Goal: Check status: Check status

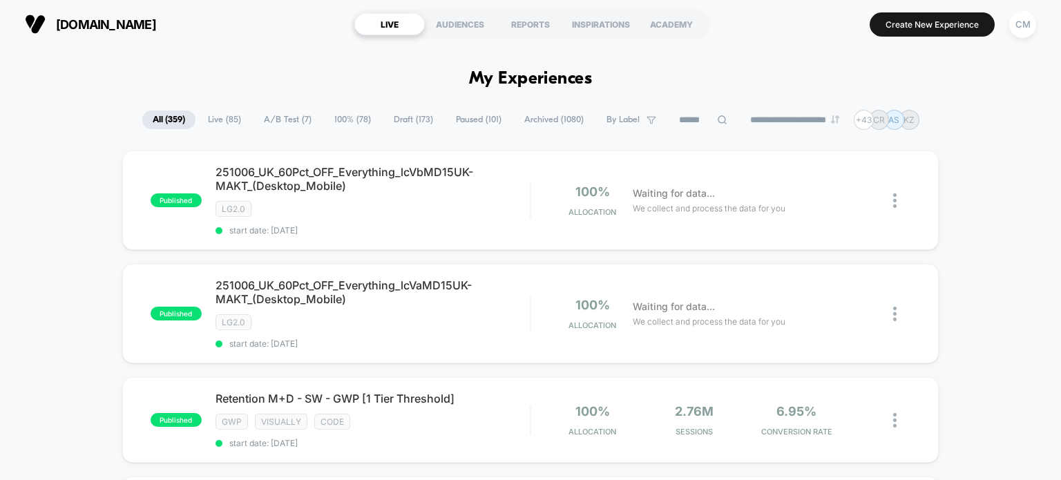
click at [703, 118] on input at bounding box center [702, 120] width 69 height 17
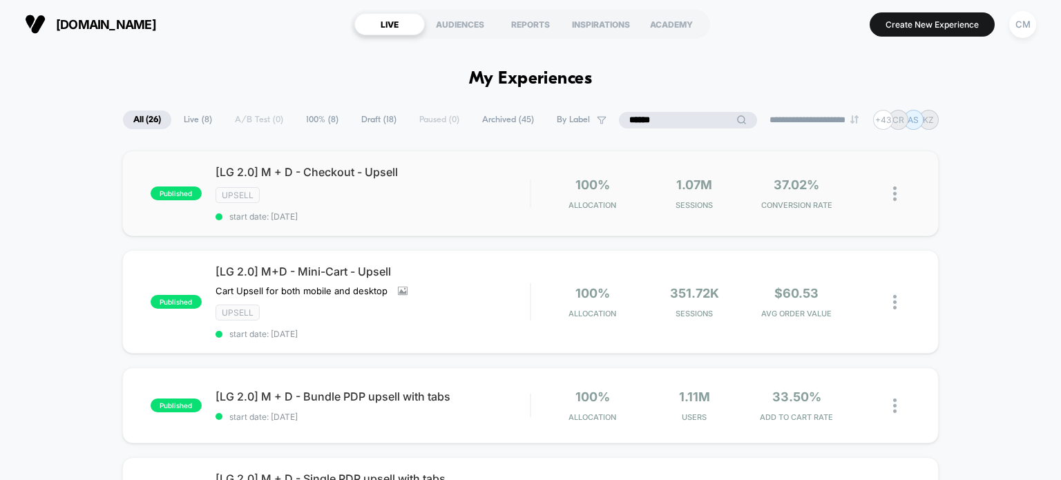
type input "******"
click at [409, 221] on div "published [LG 2.0] M + D - Checkout - Upsell Upsell start date: [DATE] 100% All…" at bounding box center [530, 194] width 817 height 86
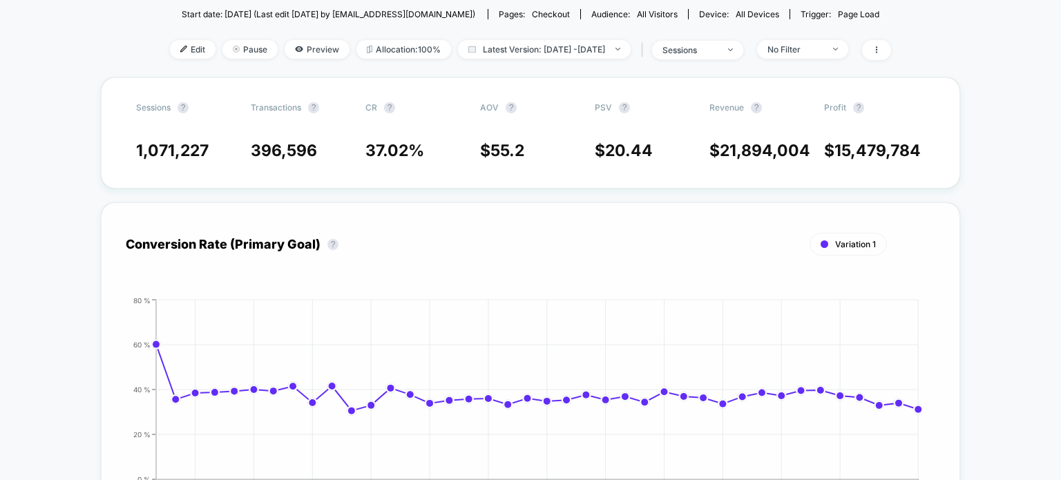
scroll to position [88, 0]
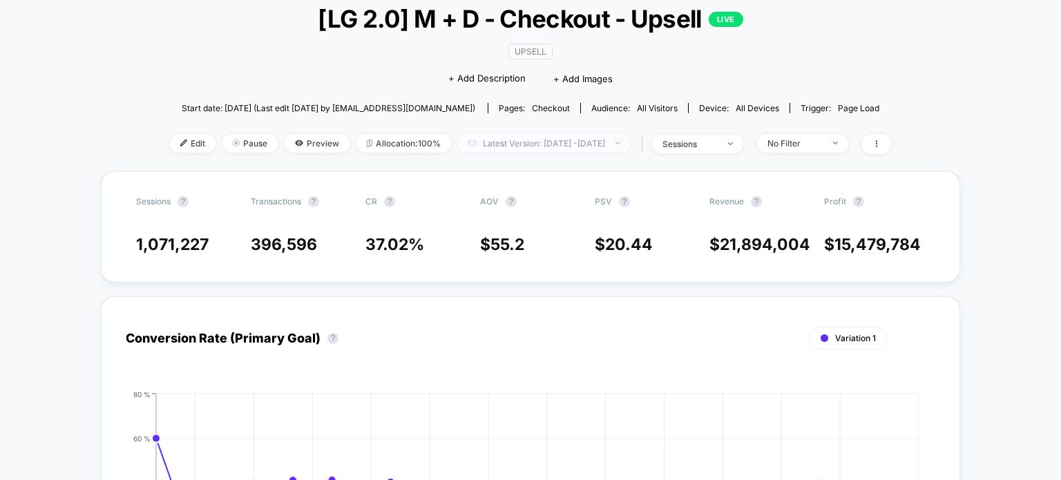
click at [541, 141] on span "Latest Version: [DATE] - [DATE]" at bounding box center [544, 143] width 173 height 19
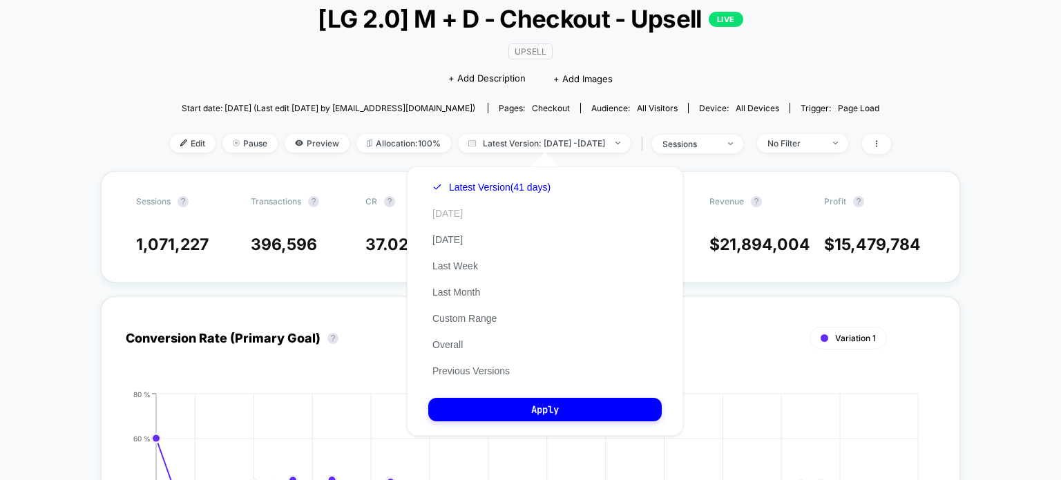
click at [450, 217] on button "[DATE]" at bounding box center [447, 213] width 39 height 12
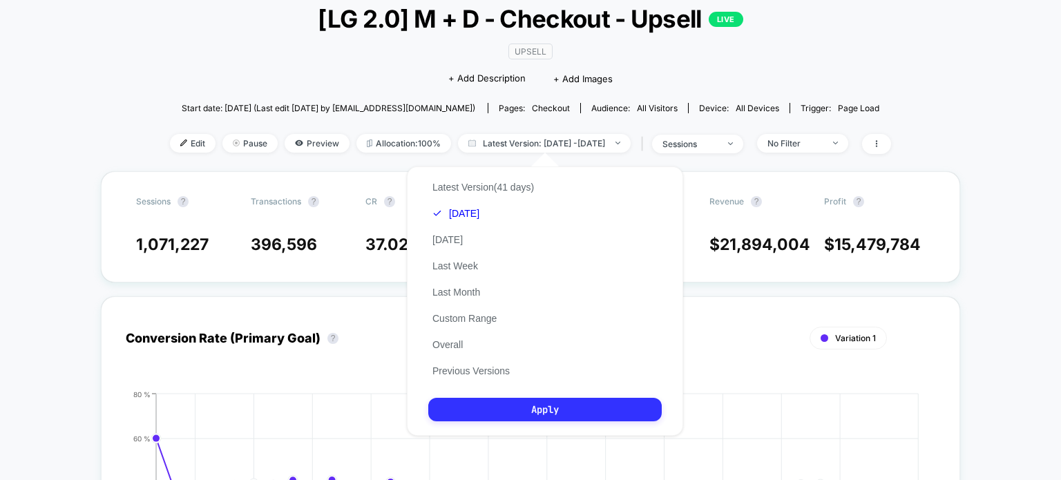
click at [492, 411] on button "Apply" at bounding box center [544, 409] width 233 height 23
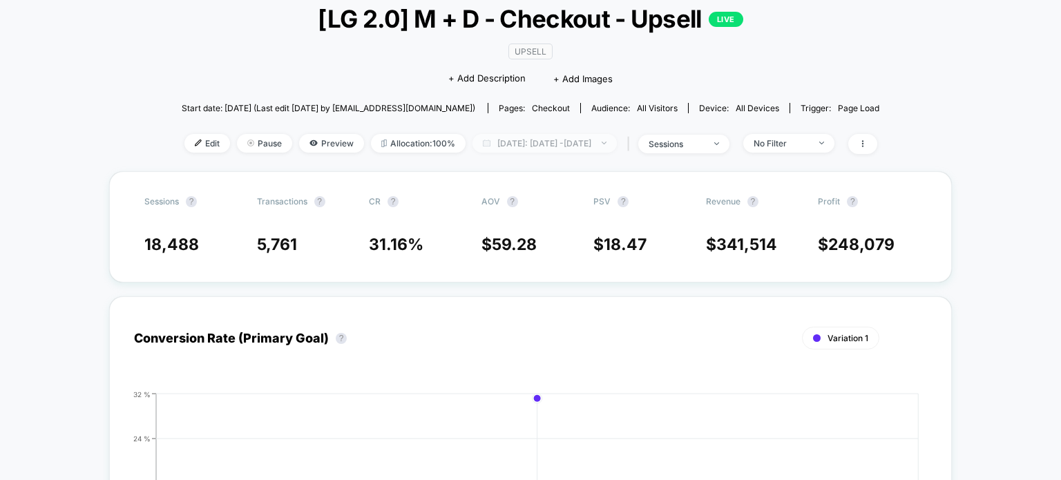
click at [511, 141] on span "[DATE]: [DATE] - [DATE]" at bounding box center [544, 143] width 144 height 19
select select "*"
select select "****"
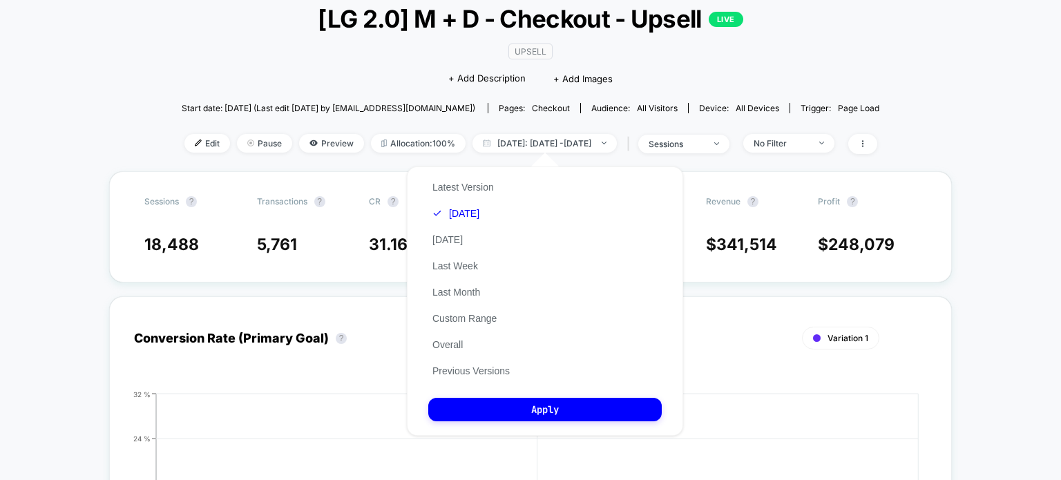
click at [457, 365] on div "Latest Version [DATE] [DATE] Last Week Last Month Custom Range Overall Previous…" at bounding box center [471, 279] width 86 height 210
click at [456, 323] on button "Custom Range" at bounding box center [464, 318] width 73 height 12
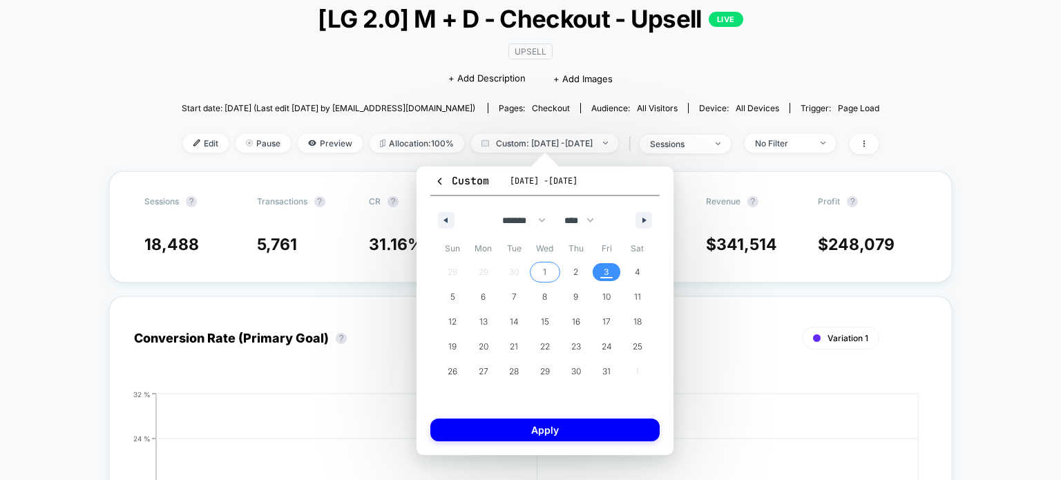
click at [550, 268] on span "1" at bounding box center [545, 272] width 31 height 18
click at [488, 274] on div "28 29 30 1 2 3 4 5 6 7 8 9 10 11 12 13 14 15 16 17 18 19 20 21 22 23 24 25 26 2…" at bounding box center [544, 322] width 215 height 124
click at [446, 220] on icon "button" at bounding box center [444, 221] width 7 height 6
select select "*"
click at [456, 368] on span "28" at bounding box center [452, 371] width 10 height 25
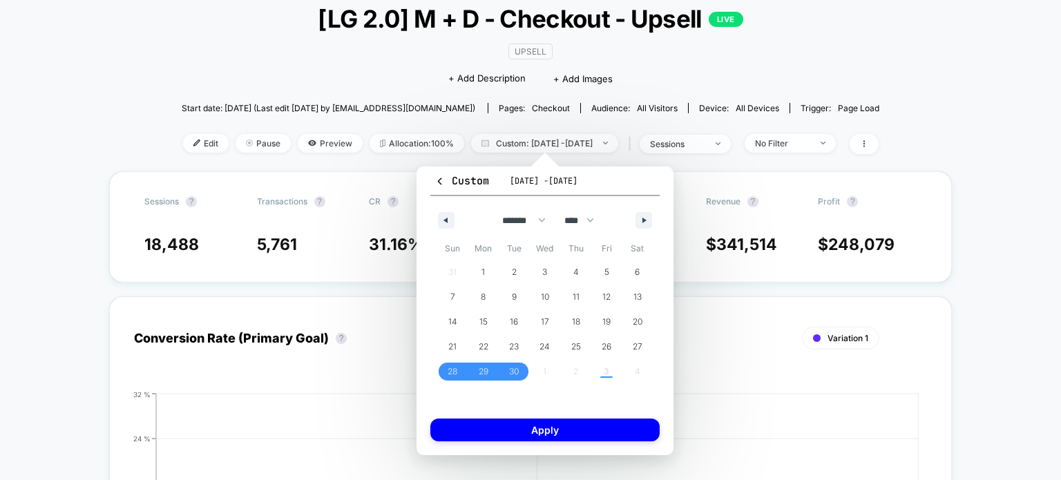
click at [530, 446] on div "Custom [DATE] - [DATE] ******* ******** ***** ***** *** **** **** ****** ******…" at bounding box center [544, 310] width 257 height 289
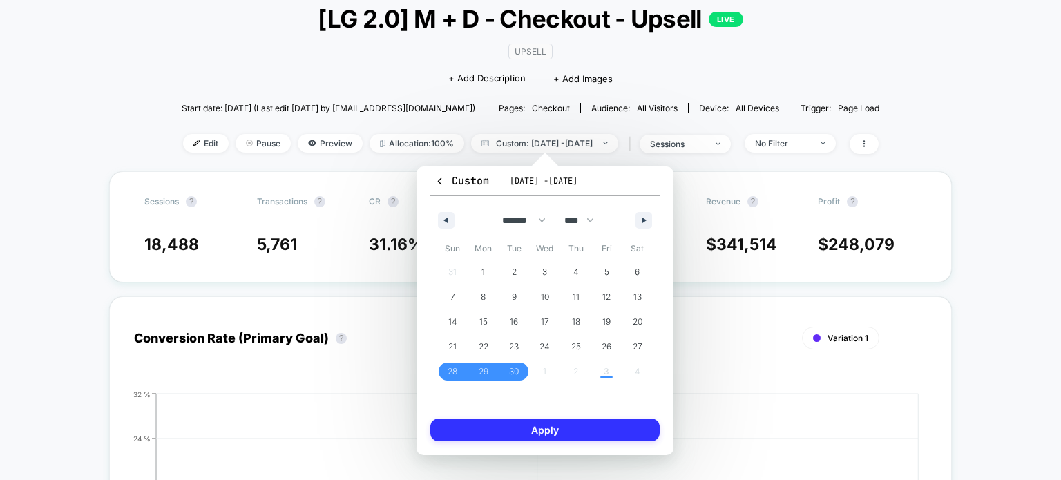
click at [517, 425] on button "Apply" at bounding box center [544, 429] width 229 height 23
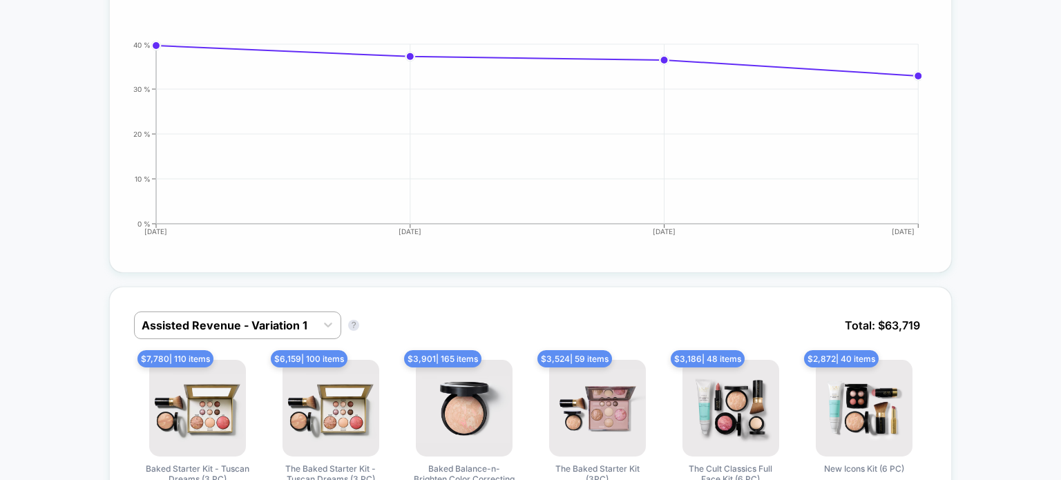
scroll to position [562, 0]
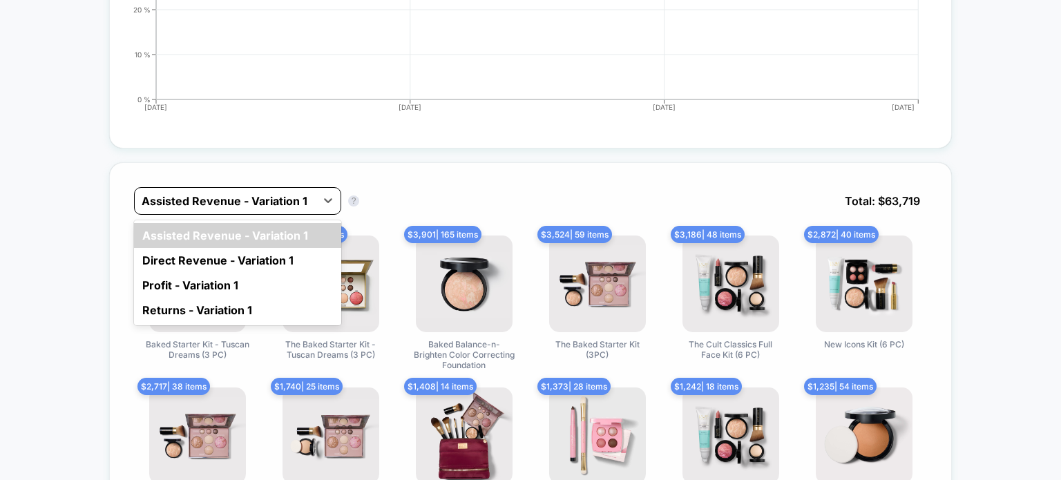
click at [200, 196] on div at bounding box center [225, 201] width 167 height 17
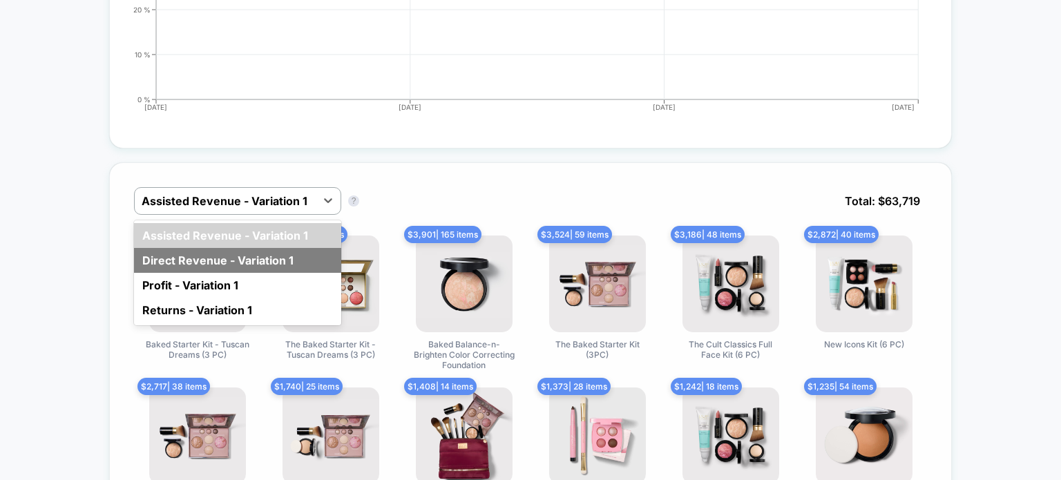
click at [193, 258] on div "Direct Revenue - Variation 1" at bounding box center [237, 260] width 207 height 25
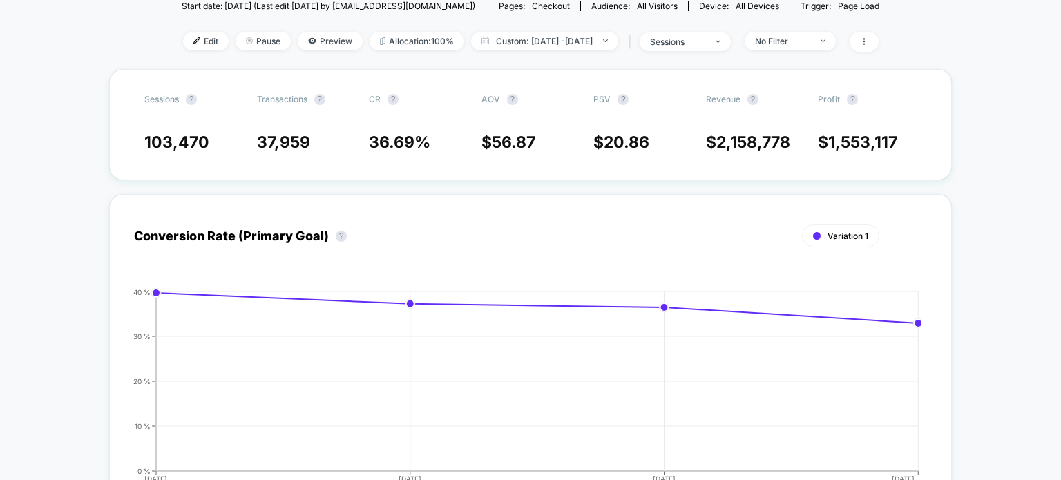
scroll to position [171, 0]
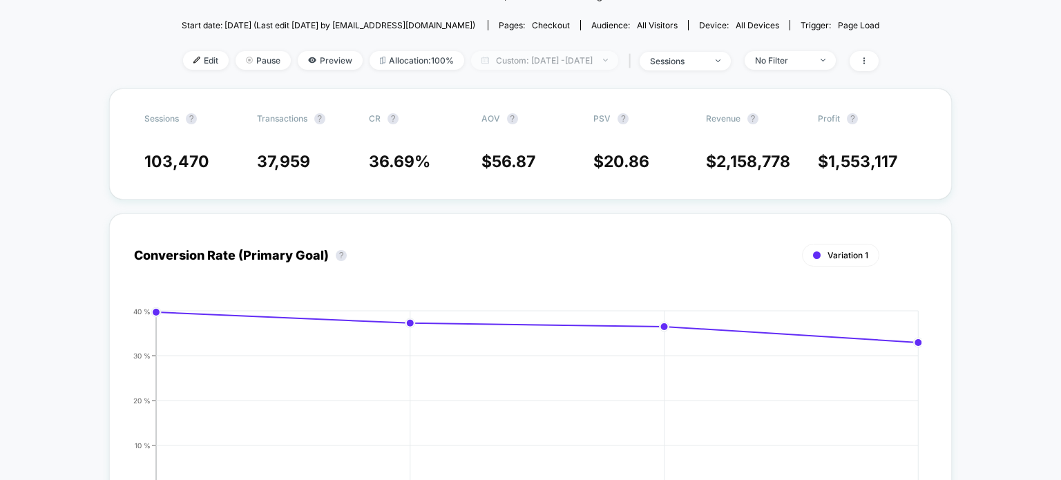
click at [525, 59] on span "Custom: [DATE] - [DATE]" at bounding box center [544, 60] width 147 height 19
select select "*"
select select "****"
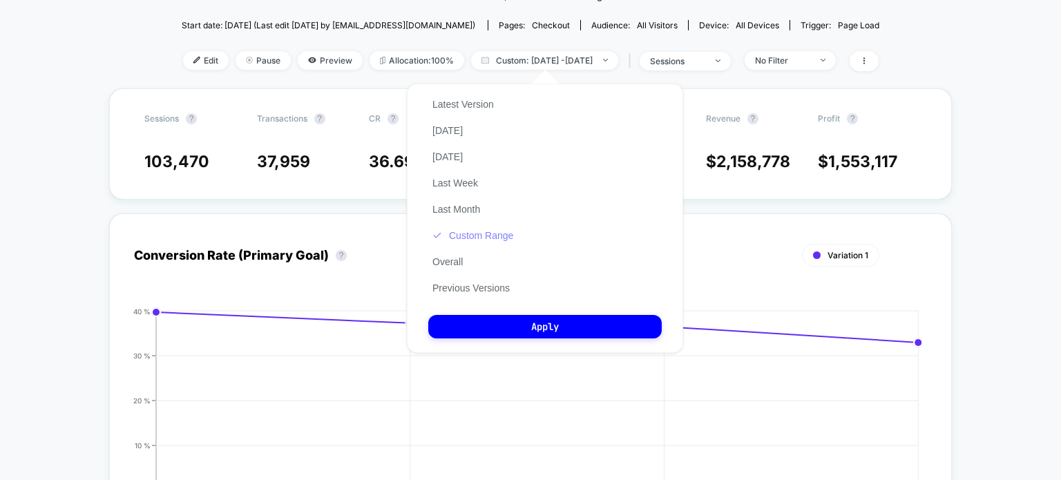
click at [465, 240] on button "Custom Range" at bounding box center [472, 235] width 89 height 12
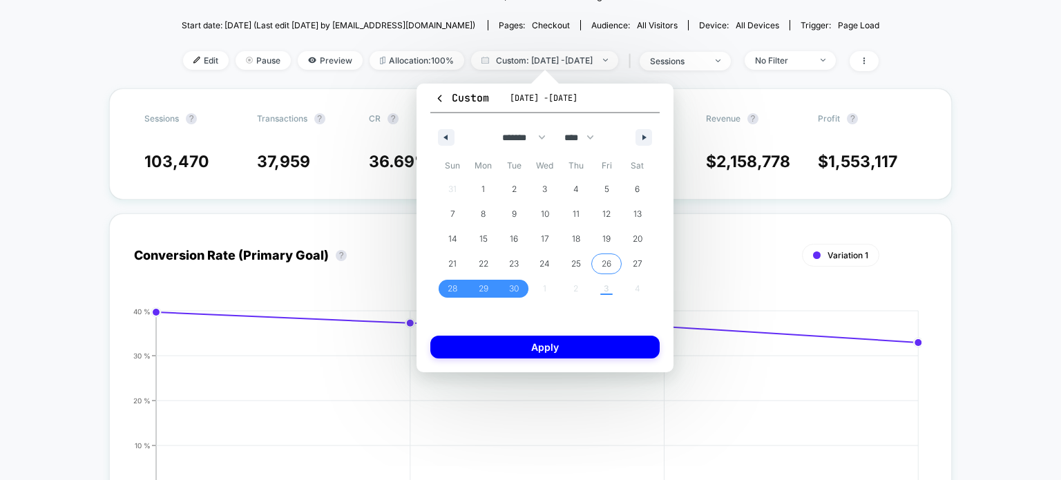
click at [592, 262] on span "26" at bounding box center [606, 264] width 31 height 18
click at [477, 287] on span "29" at bounding box center [483, 289] width 31 height 18
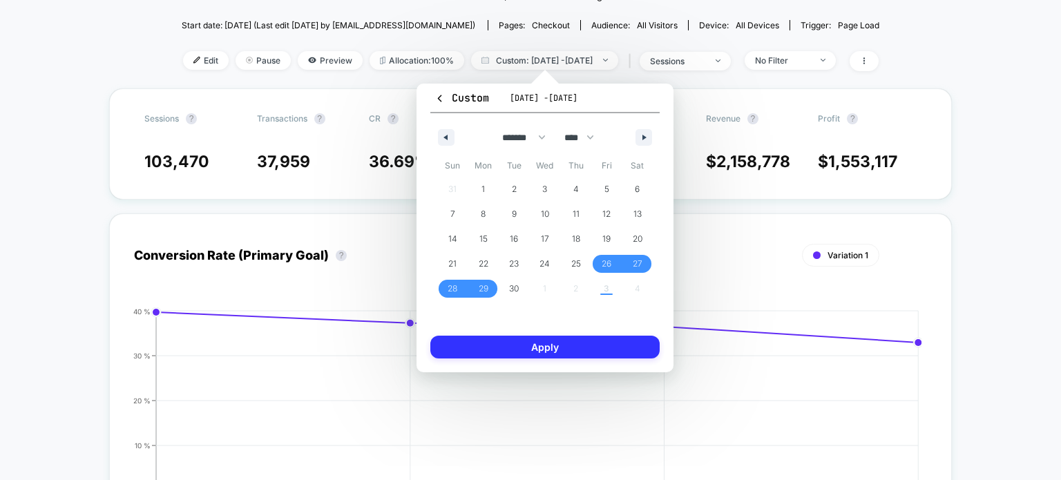
click at [470, 336] on button "Apply" at bounding box center [544, 347] width 229 height 23
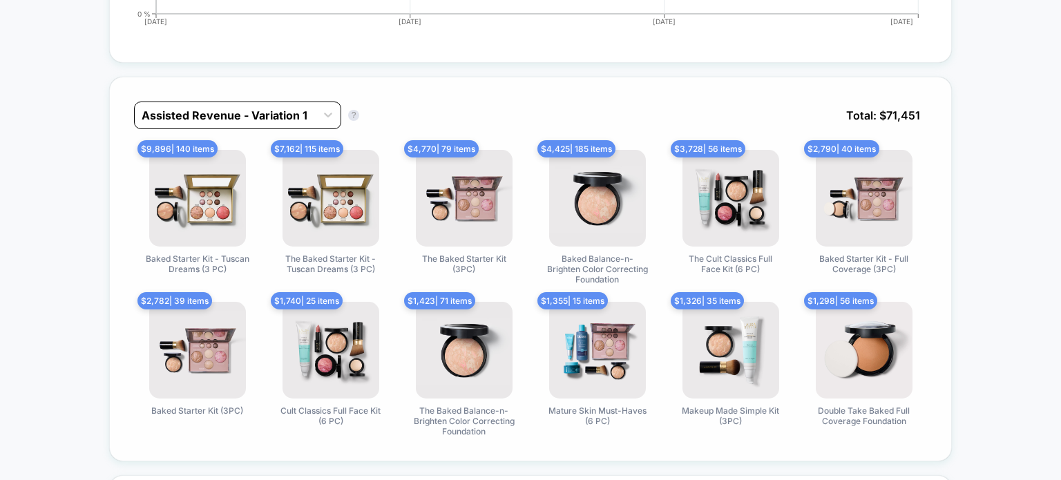
scroll to position [646, 0]
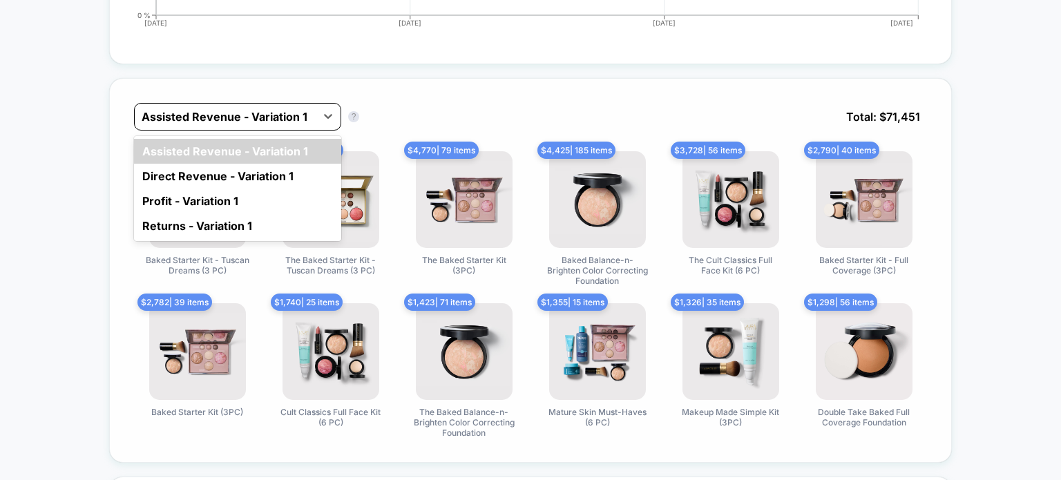
click at [235, 115] on div at bounding box center [225, 116] width 167 height 17
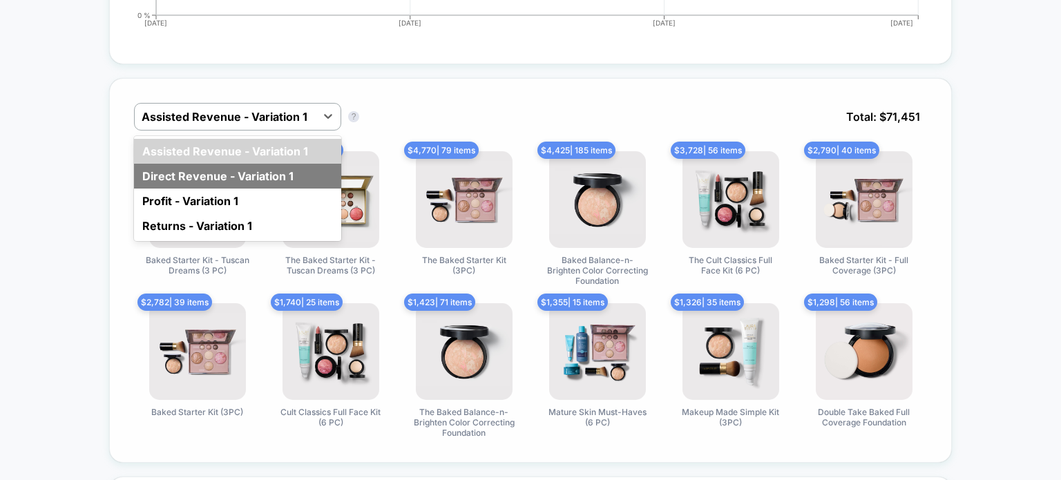
click at [206, 179] on div "Direct Revenue - Variation 1" at bounding box center [237, 176] width 207 height 25
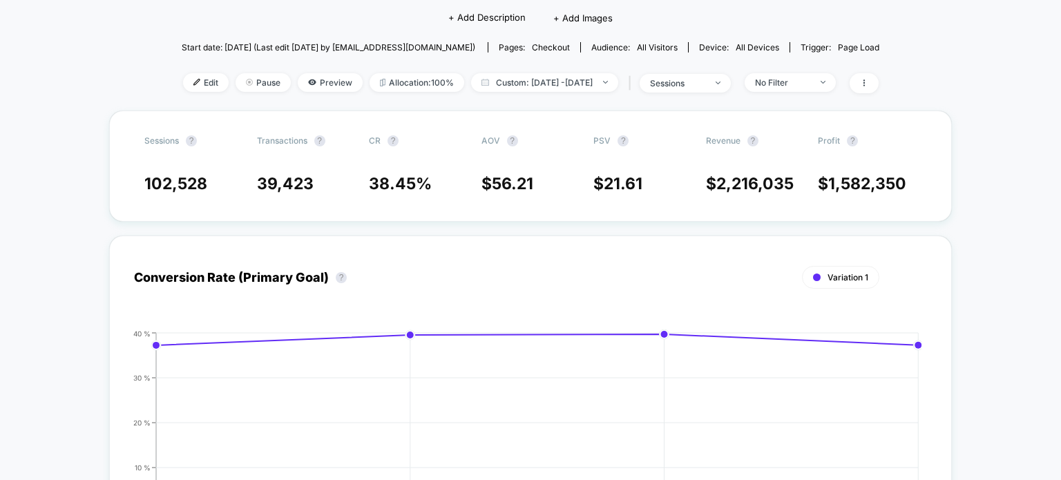
scroll to position [148, 0]
click at [553, 92] on span "Custom: [DATE] - [DATE]" at bounding box center [544, 83] width 147 height 19
select select "*"
select select "****"
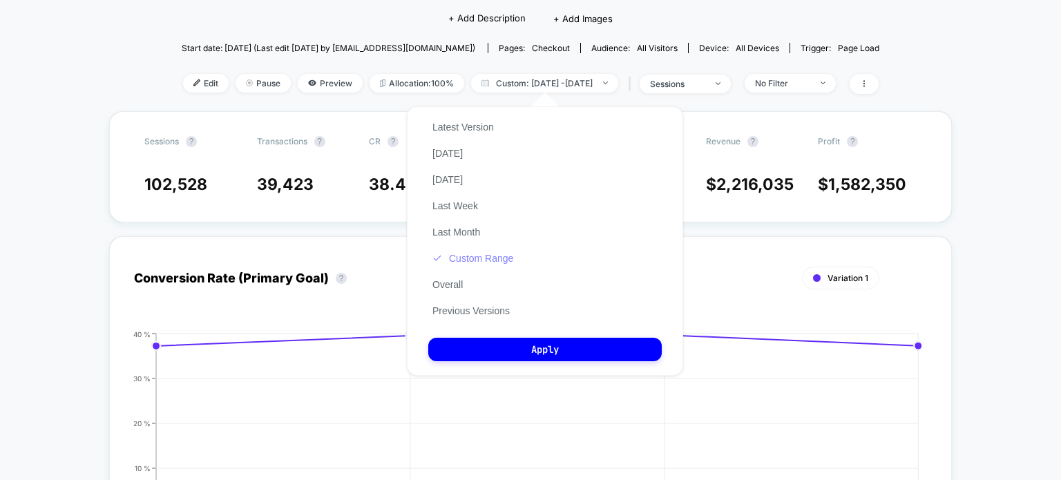
click at [472, 258] on button "Custom Range" at bounding box center [472, 258] width 89 height 12
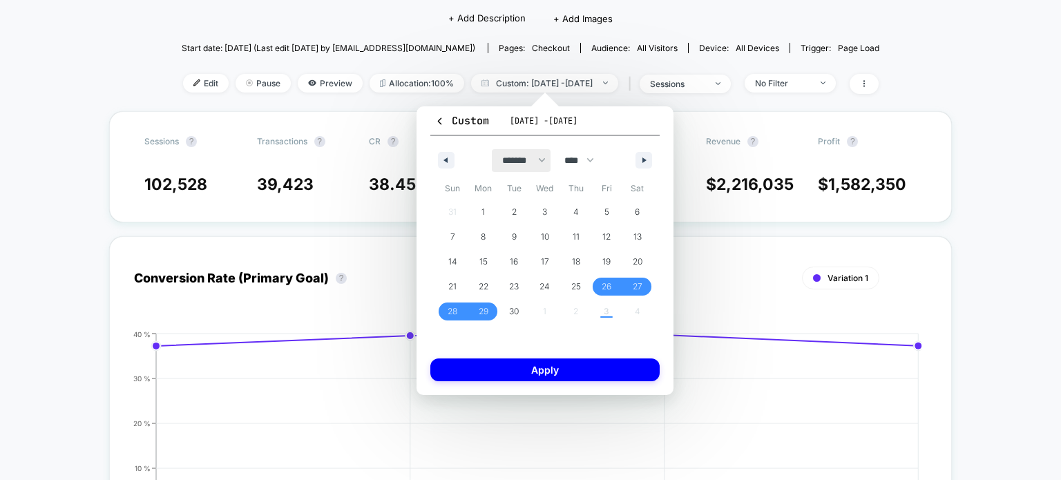
click at [530, 159] on select "******* ******** ***** ***** *** **** **** ****** ********* ******* ******** **…" at bounding box center [521, 160] width 59 height 23
select select "*"
click at [492, 149] on select "******* ******** ***** ***** *** **** **** ****** ********* ******* ******** **…" at bounding box center [521, 160] width 59 height 23
click at [538, 208] on span "1" at bounding box center [545, 212] width 31 height 18
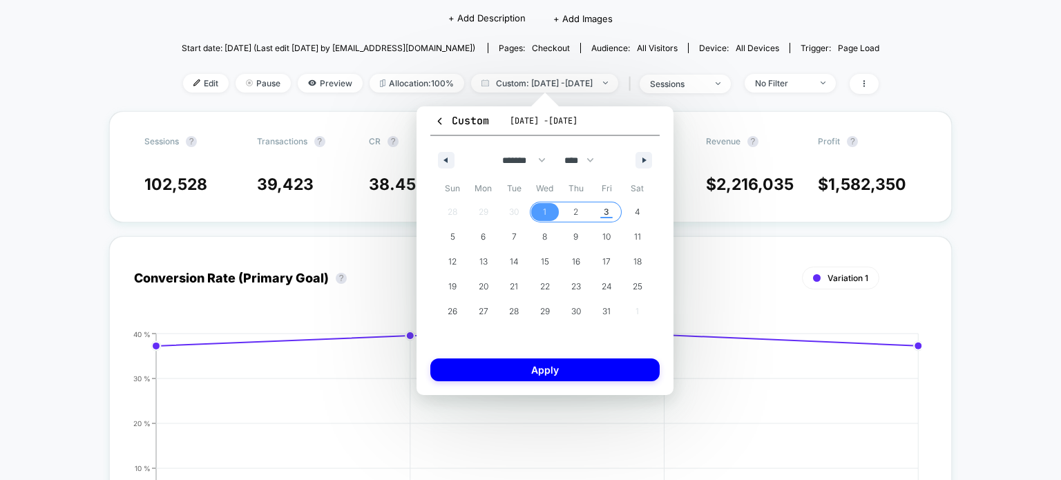
click at [605, 210] on span "3" at bounding box center [607, 212] width 6 height 25
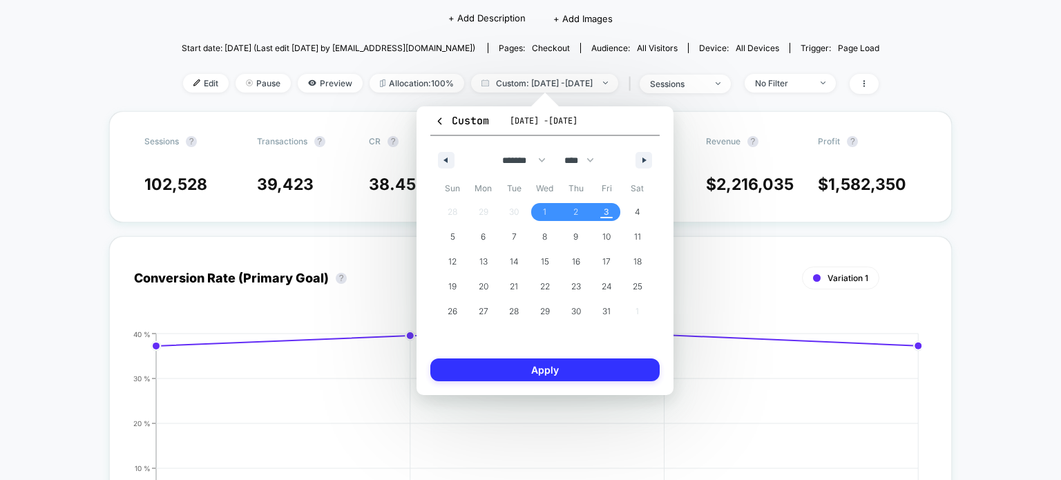
click at [555, 369] on button "Apply" at bounding box center [544, 369] width 229 height 23
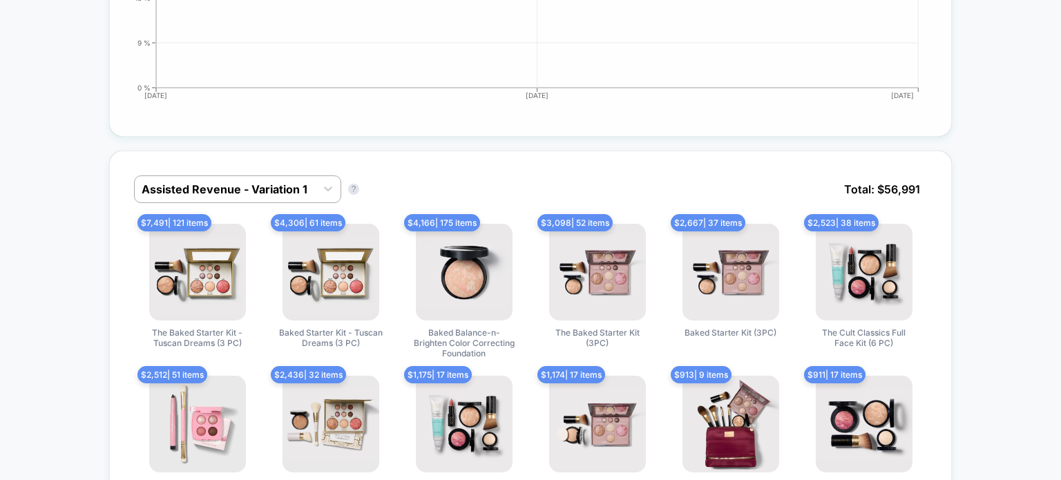
scroll to position [577, 0]
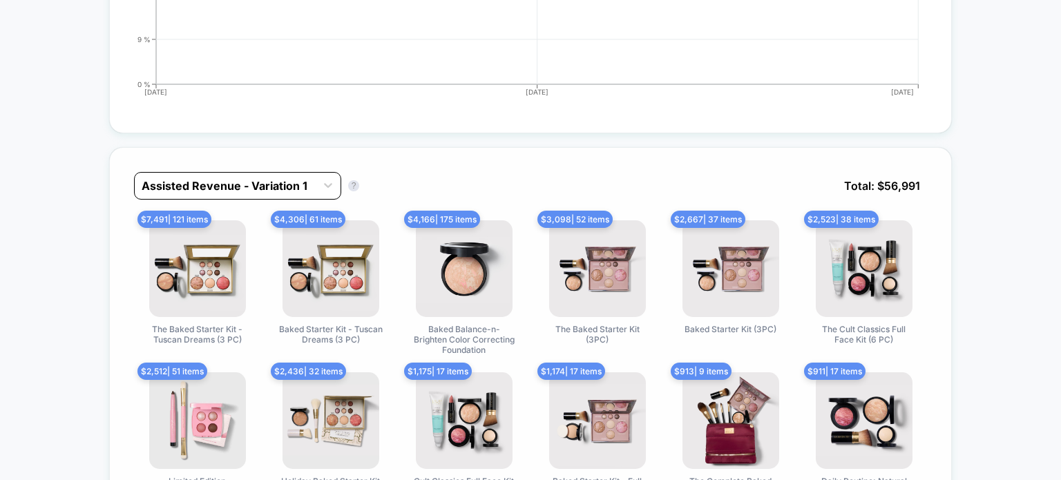
click at [177, 193] on div "Assisted Revenue - Variation 1" at bounding box center [225, 186] width 181 height 22
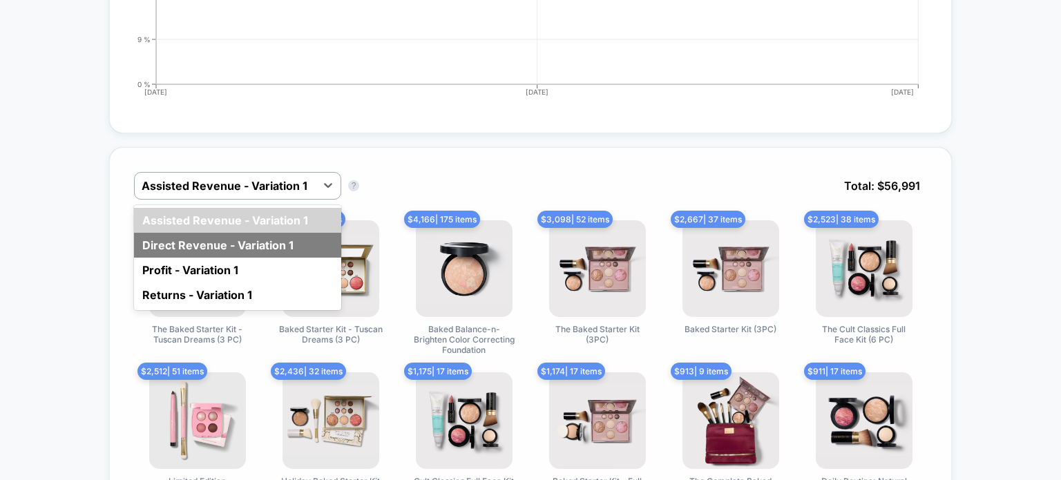
click at [171, 246] on div "Direct Revenue - Variation 1" at bounding box center [237, 245] width 207 height 25
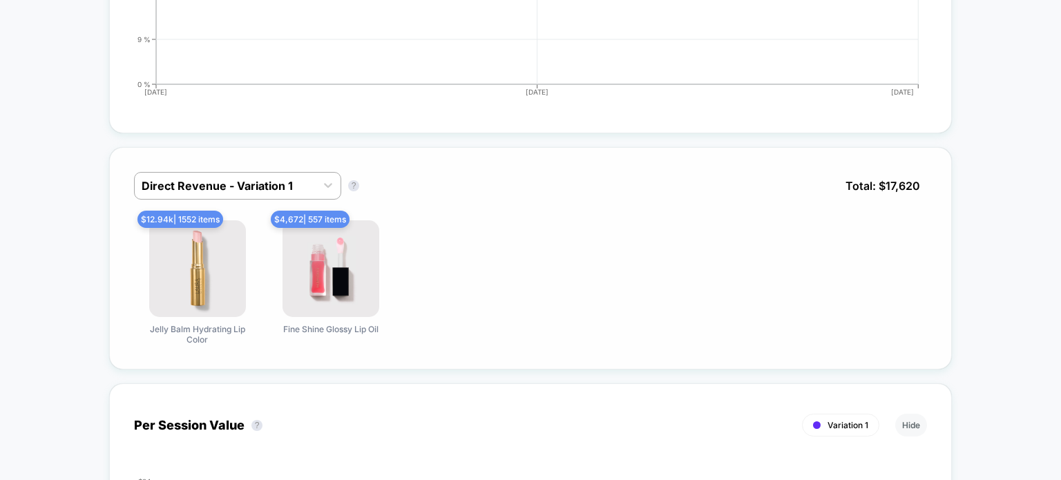
scroll to position [569, 0]
